Goal: Navigation & Orientation: Understand site structure

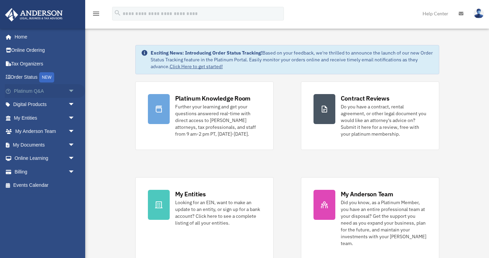
click at [70, 92] on span "arrow_drop_down" at bounding box center [75, 91] width 14 height 14
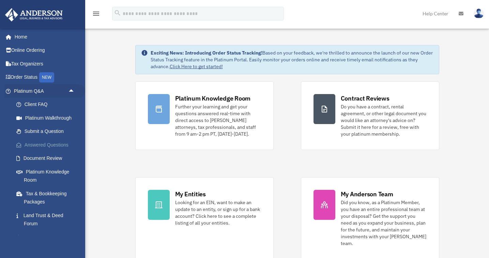
click at [54, 143] on link "Answered Questions" at bounding box center [48, 145] width 76 height 14
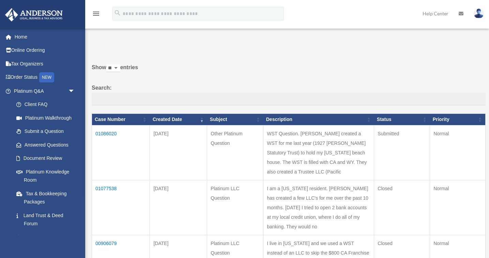
click at [105, 139] on td "01086020" at bounding box center [121, 152] width 58 height 55
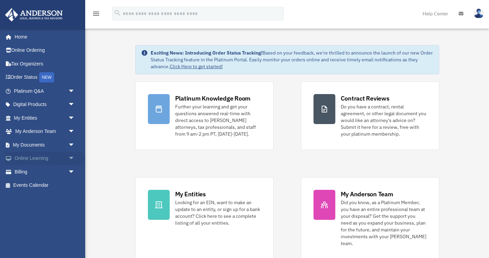
click at [71, 154] on span "arrow_drop_down" at bounding box center [75, 159] width 14 height 14
click at [36, 182] on link "Video Training" at bounding box center [48, 186] width 76 height 14
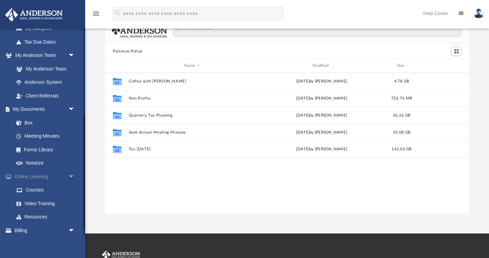
scroll to position [24, 0]
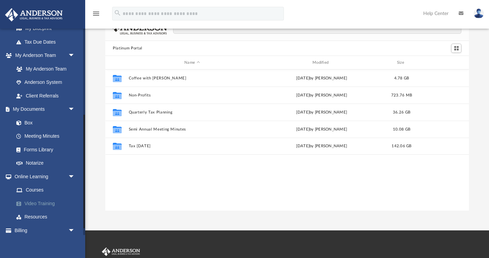
click at [38, 198] on link "Video Training" at bounding box center [48, 204] width 76 height 14
click at [36, 186] on link "Courses" at bounding box center [48, 190] width 76 height 14
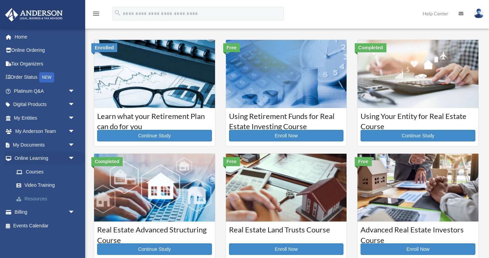
click at [38, 195] on link "Resources" at bounding box center [48, 199] width 76 height 14
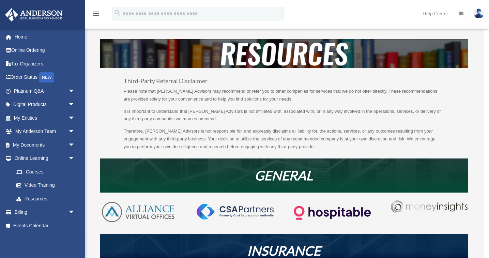
scroll to position [15, 0]
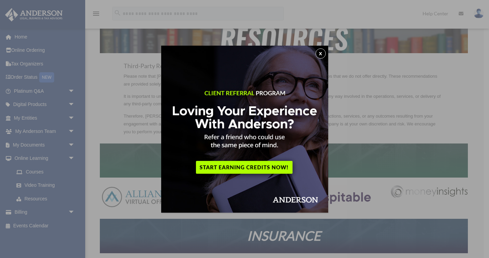
click at [321, 49] on button "x" at bounding box center [321, 53] width 10 height 10
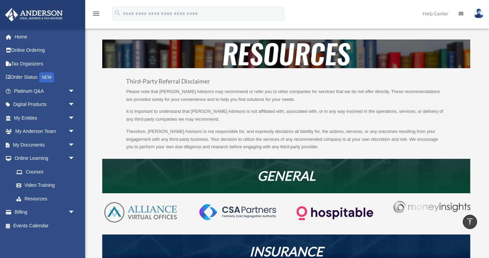
scroll to position [0, 0]
click at [71, 89] on span "arrow_drop_down" at bounding box center [75, 91] width 14 height 14
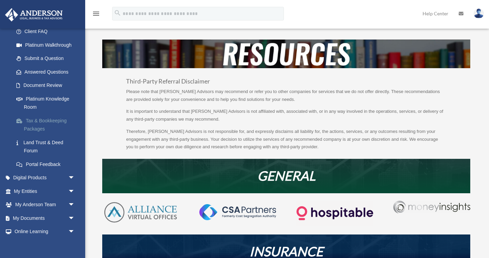
scroll to position [81, 0]
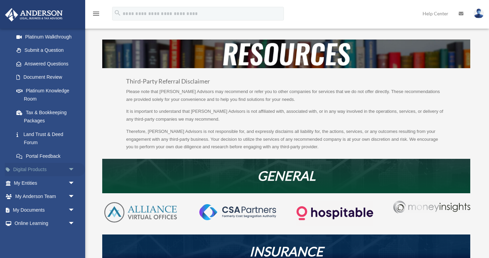
click at [71, 166] on span "arrow_drop_down" at bounding box center [75, 170] width 14 height 14
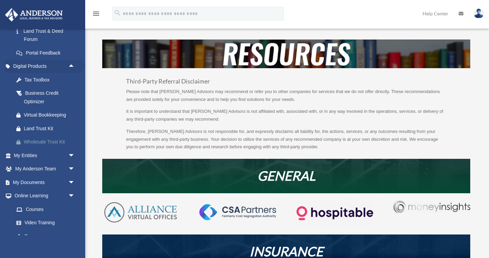
scroll to position [201, 0]
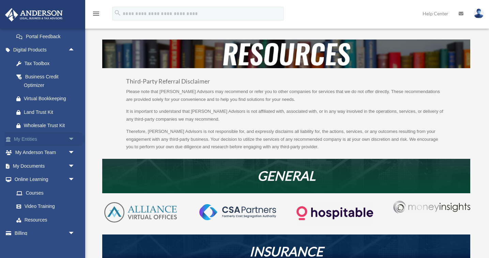
click at [73, 134] on span "arrow_drop_down" at bounding box center [75, 139] width 14 height 14
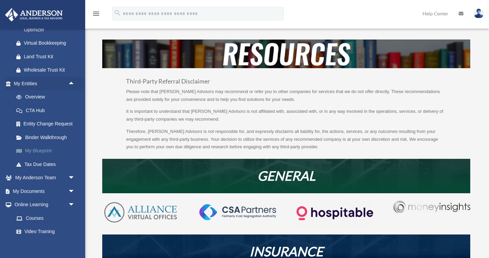
scroll to position [259, 0]
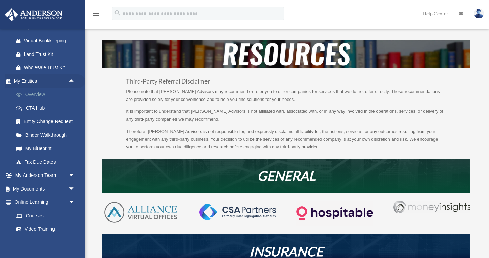
click at [33, 90] on link "Overview" at bounding box center [48, 95] width 76 height 14
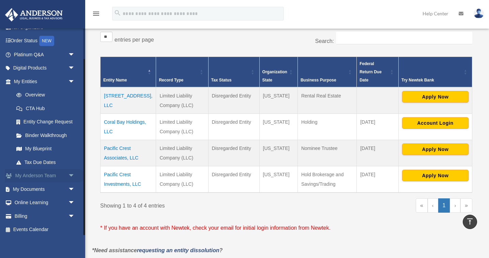
scroll to position [36, 0]
click at [45, 146] on link "My Blueprint" at bounding box center [48, 150] width 76 height 14
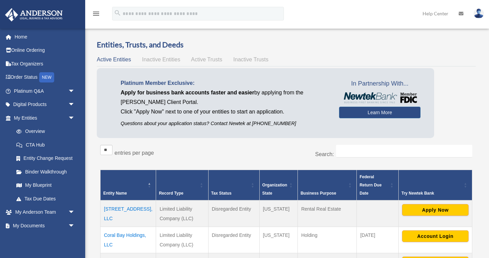
scroll to position [113, 0]
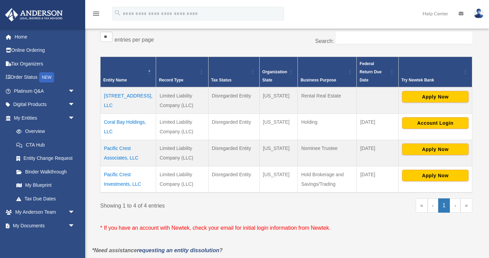
click at [267, 43] on div "** ** ** *** entries per page" at bounding box center [190, 40] width 181 height 17
click at [43, 179] on link "My Blueprint" at bounding box center [48, 186] width 76 height 14
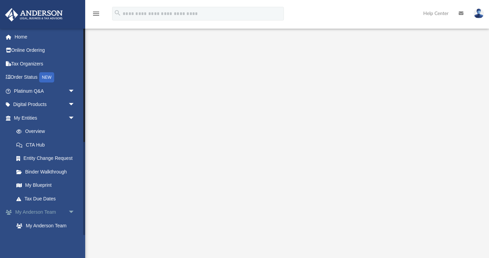
click at [71, 208] on span "arrow_drop_down" at bounding box center [75, 213] width 14 height 14
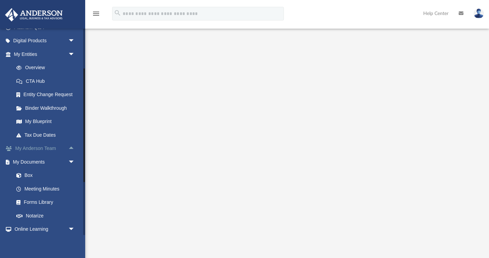
scroll to position [70, 0]
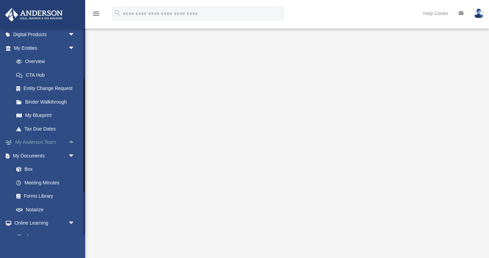
click at [71, 138] on span "arrow_drop_up" at bounding box center [75, 143] width 14 height 14
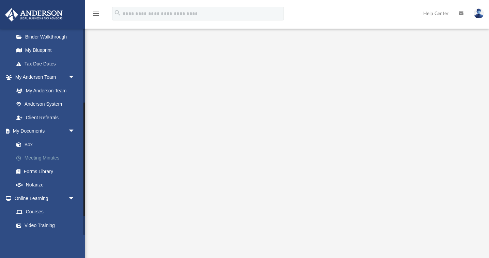
scroll to position [135, 0]
